Goal: Transaction & Acquisition: Purchase product/service

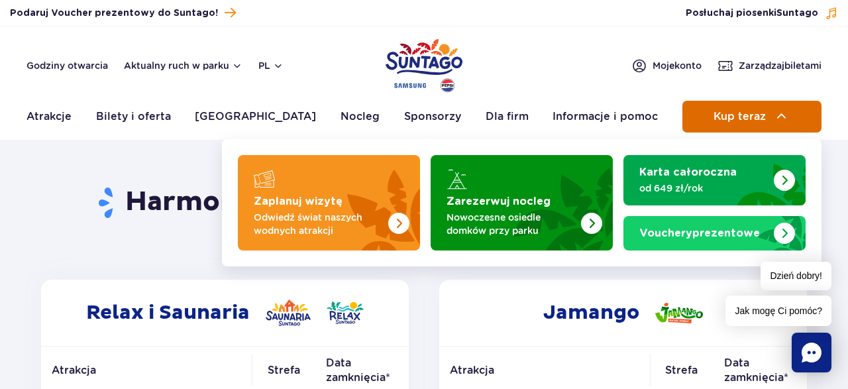
click at [739, 117] on span "Kup teraz" at bounding box center [739, 117] width 52 height 12
click at [740, 112] on span "Kup teraz" at bounding box center [739, 117] width 52 height 12
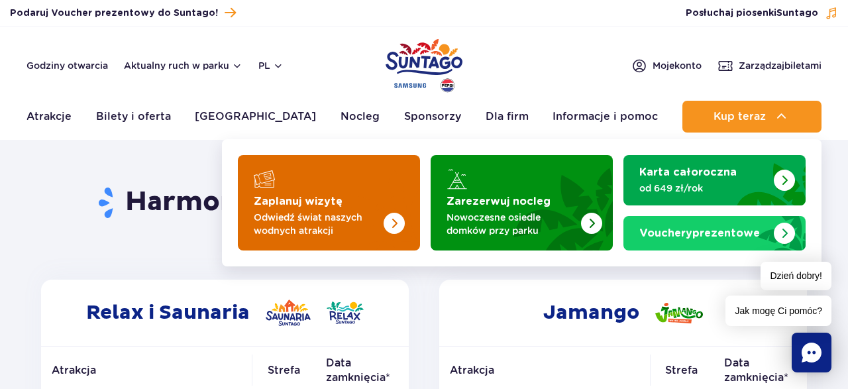
click at [394, 215] on img "Zaplanuj wizytę" at bounding box center [394, 223] width 21 height 21
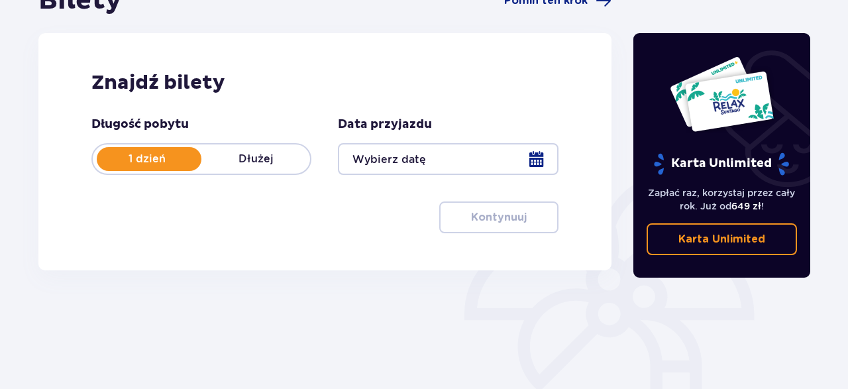
scroll to position [157, 0]
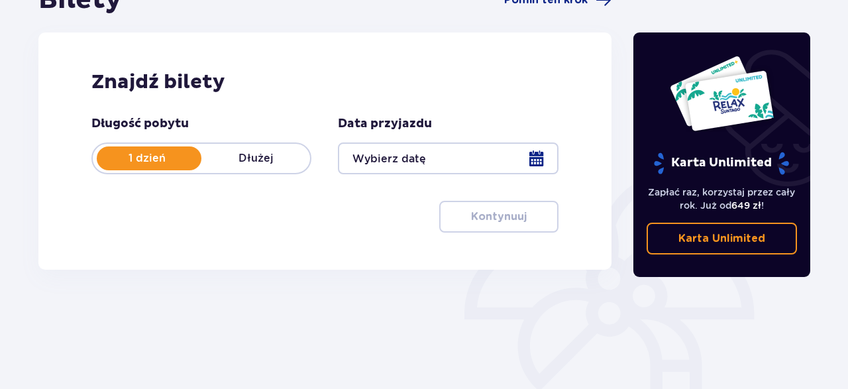
click at [532, 159] on div at bounding box center [448, 158] width 220 height 32
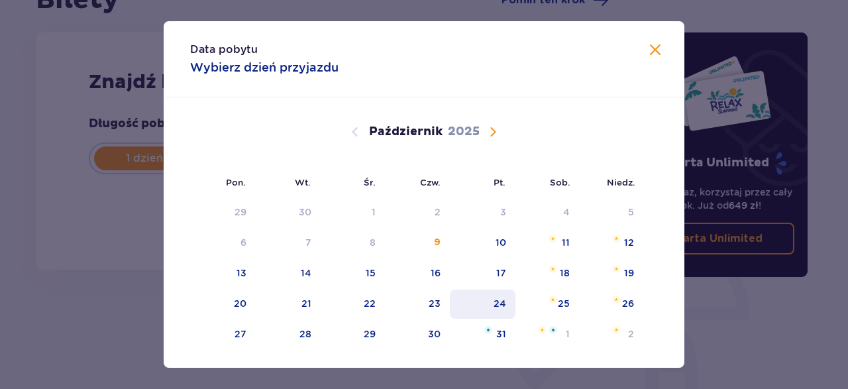
click at [503, 303] on div "24" at bounding box center [500, 303] width 13 height 13
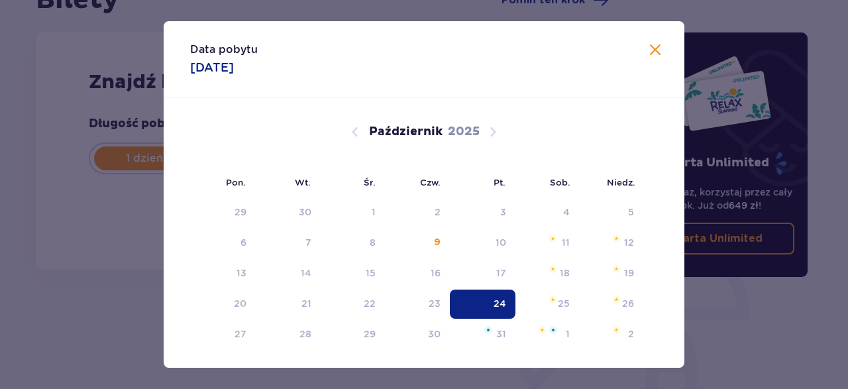
click at [503, 303] on div "24" at bounding box center [500, 303] width 13 height 13
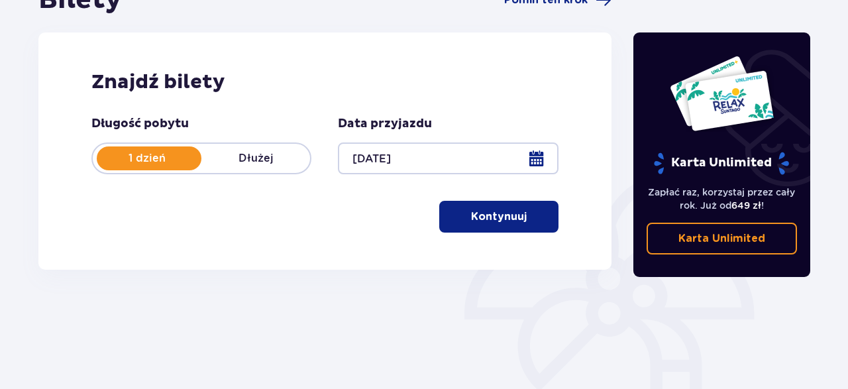
type input "[DATE]"
click at [471, 218] on p "Kontynuuj" at bounding box center [499, 216] width 56 height 15
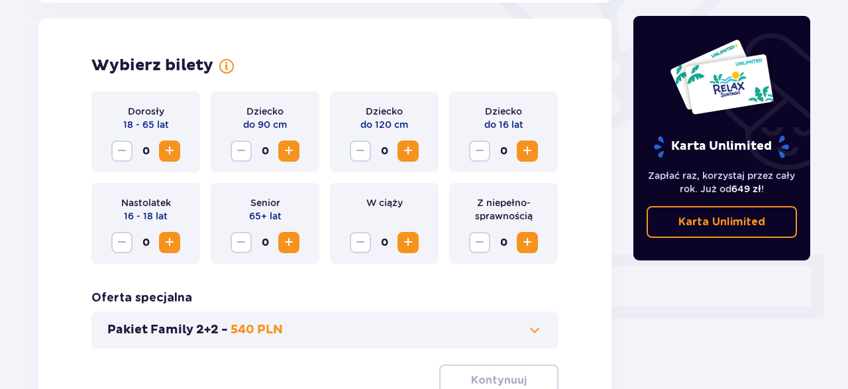
scroll to position [368, 0]
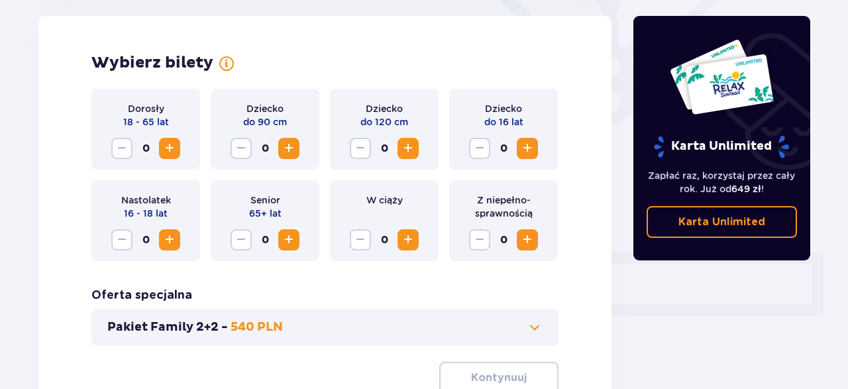
click at [411, 148] on span "Zwiększ" at bounding box center [408, 148] width 16 height 16
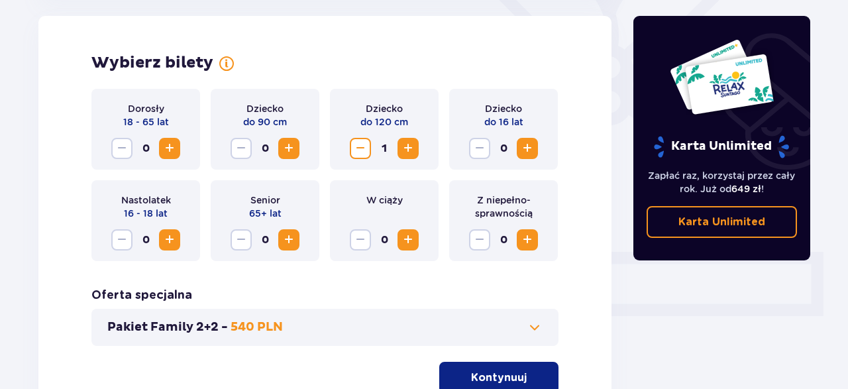
click at [527, 153] on span "Zwiększ" at bounding box center [527, 148] width 16 height 16
click at [172, 146] on span "Zwiększ" at bounding box center [170, 148] width 16 height 16
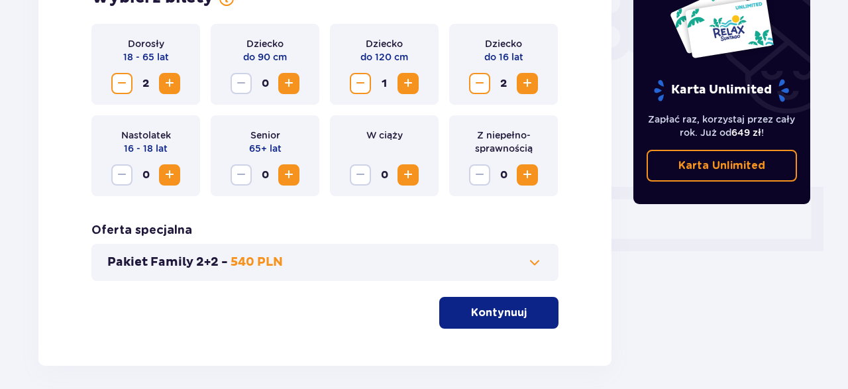
scroll to position [431, 0]
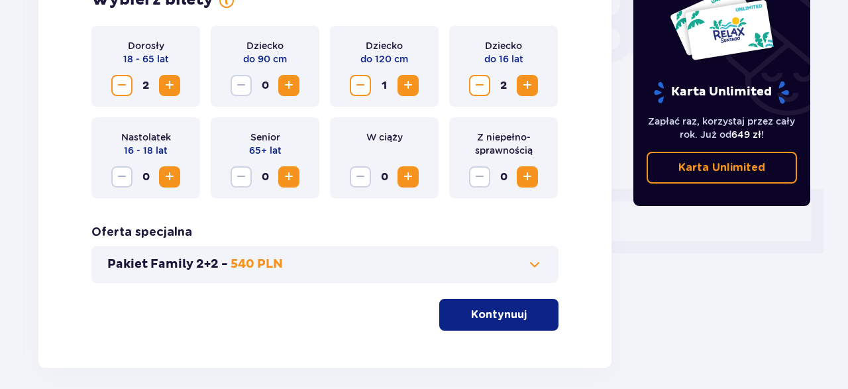
click at [535, 264] on span at bounding box center [535, 264] width 16 height 16
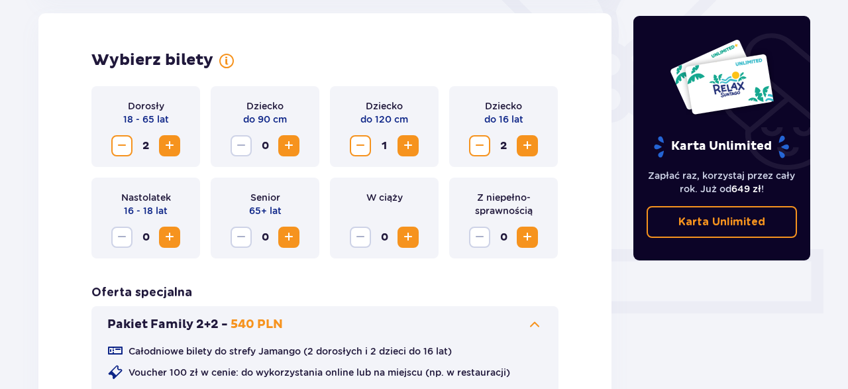
scroll to position [368, 0]
